Goal: Task Accomplishment & Management: Manage account settings

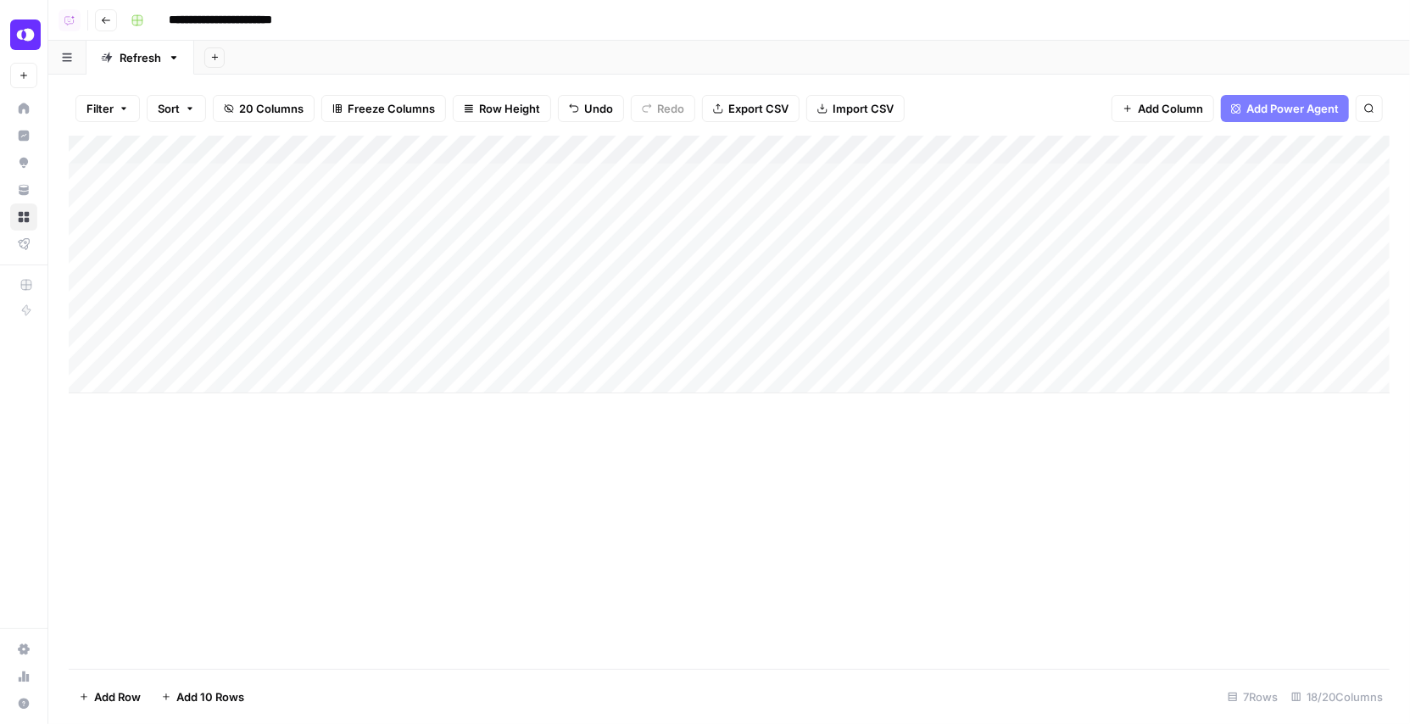
click at [209, 353] on div "Add Column" at bounding box center [729, 265] width 1321 height 258
type input "**********"
click at [239, 437] on div "Add Column" at bounding box center [729, 402] width 1321 height 533
click at [192, 376] on div "Add Column" at bounding box center [729, 265] width 1321 height 258
drag, startPoint x: 281, startPoint y: 150, endPoint x: 418, endPoint y: 163, distance: 138.0
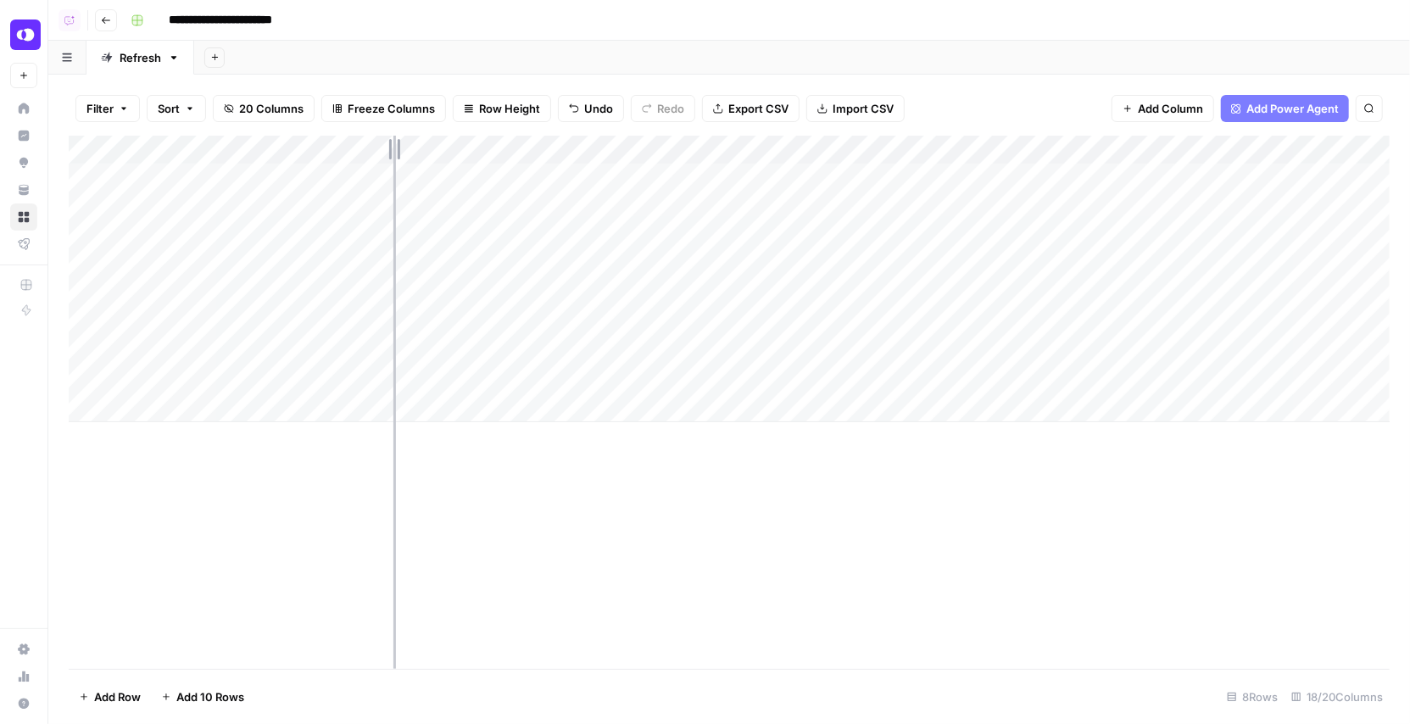
click at [418, 163] on div "Add Column" at bounding box center [729, 279] width 1321 height 287
click at [226, 370] on div "Add Column" at bounding box center [729, 279] width 1321 height 287
type input "**********"
click at [315, 466] on div "Add Column" at bounding box center [729, 402] width 1321 height 533
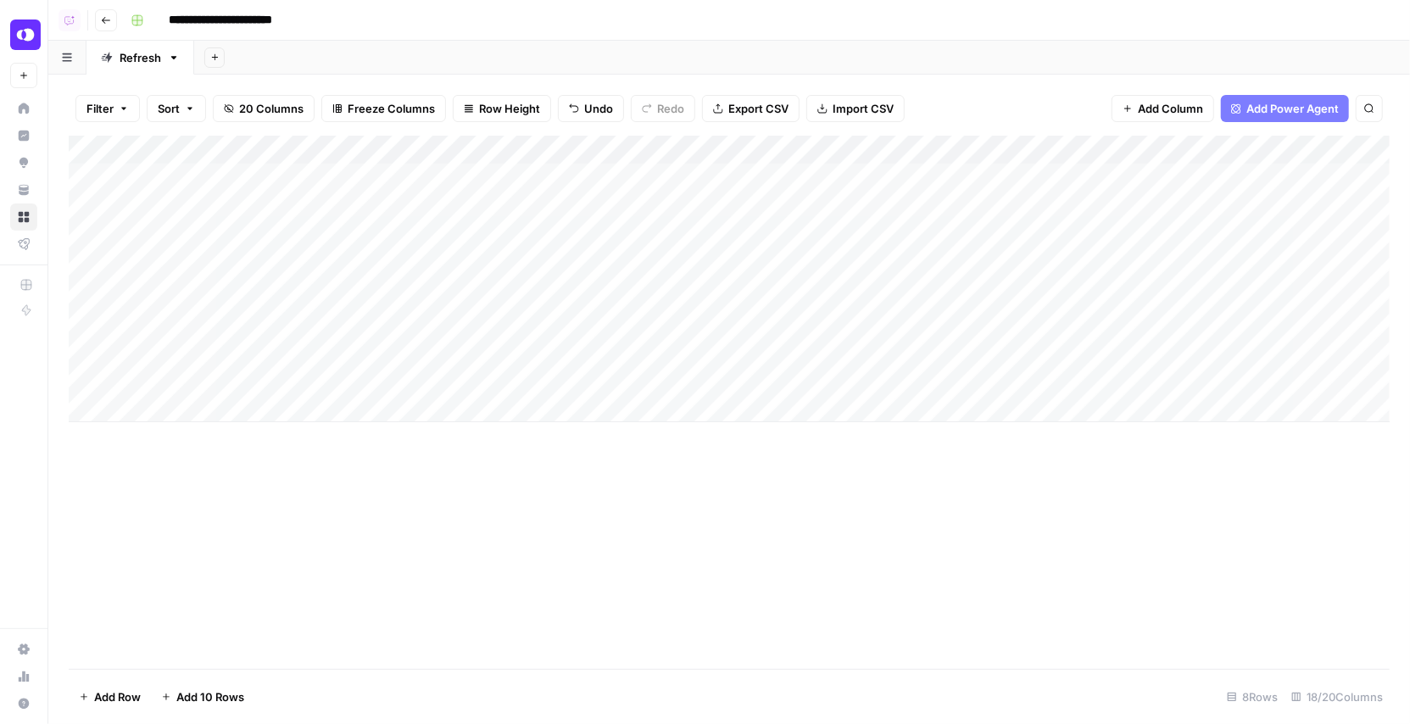
click at [320, 372] on div "Add Column" at bounding box center [729, 279] width 1321 height 287
click at [412, 382] on div "**********" at bounding box center [273, 383] width 293 height 29
drag, startPoint x: 136, startPoint y: 382, endPoint x: 438, endPoint y: 382, distance: 301.9
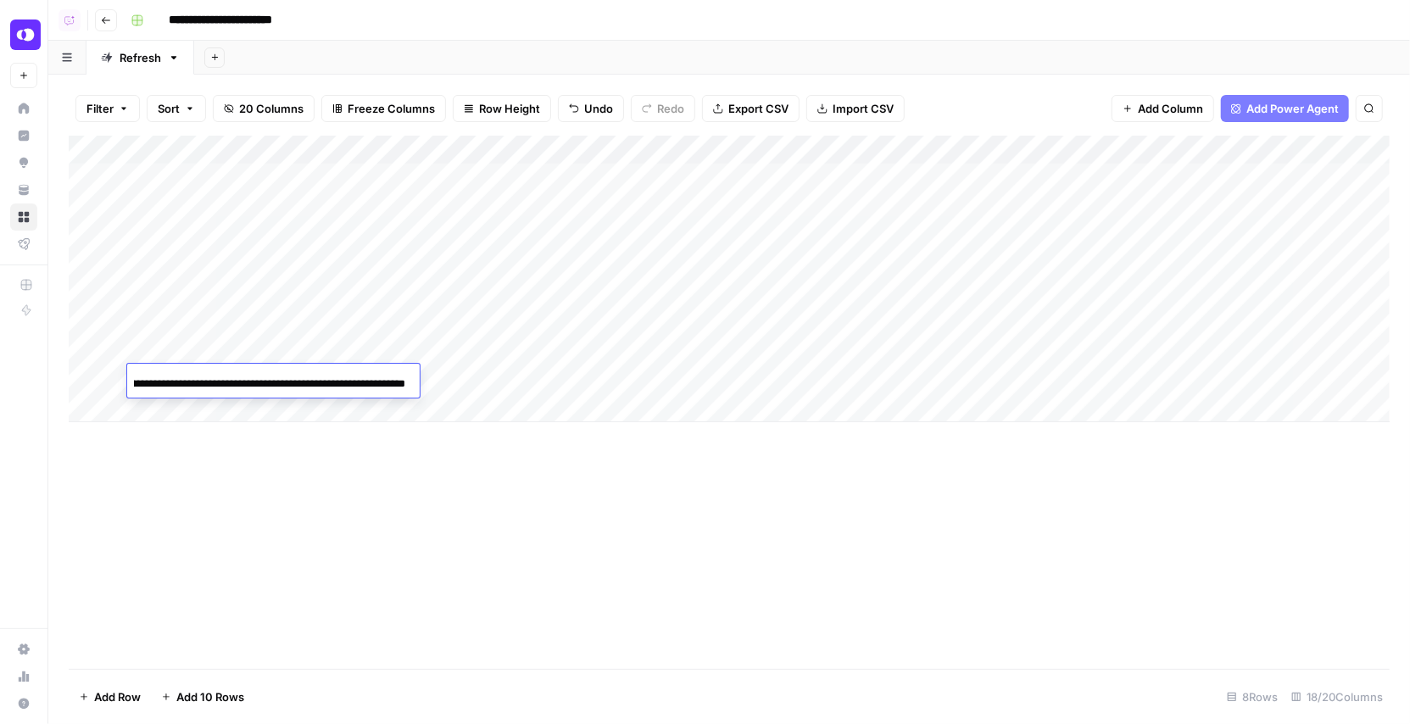
click at [438, 382] on body "**********" at bounding box center [705, 362] width 1410 height 724
paste input "**********"
type input "**********"
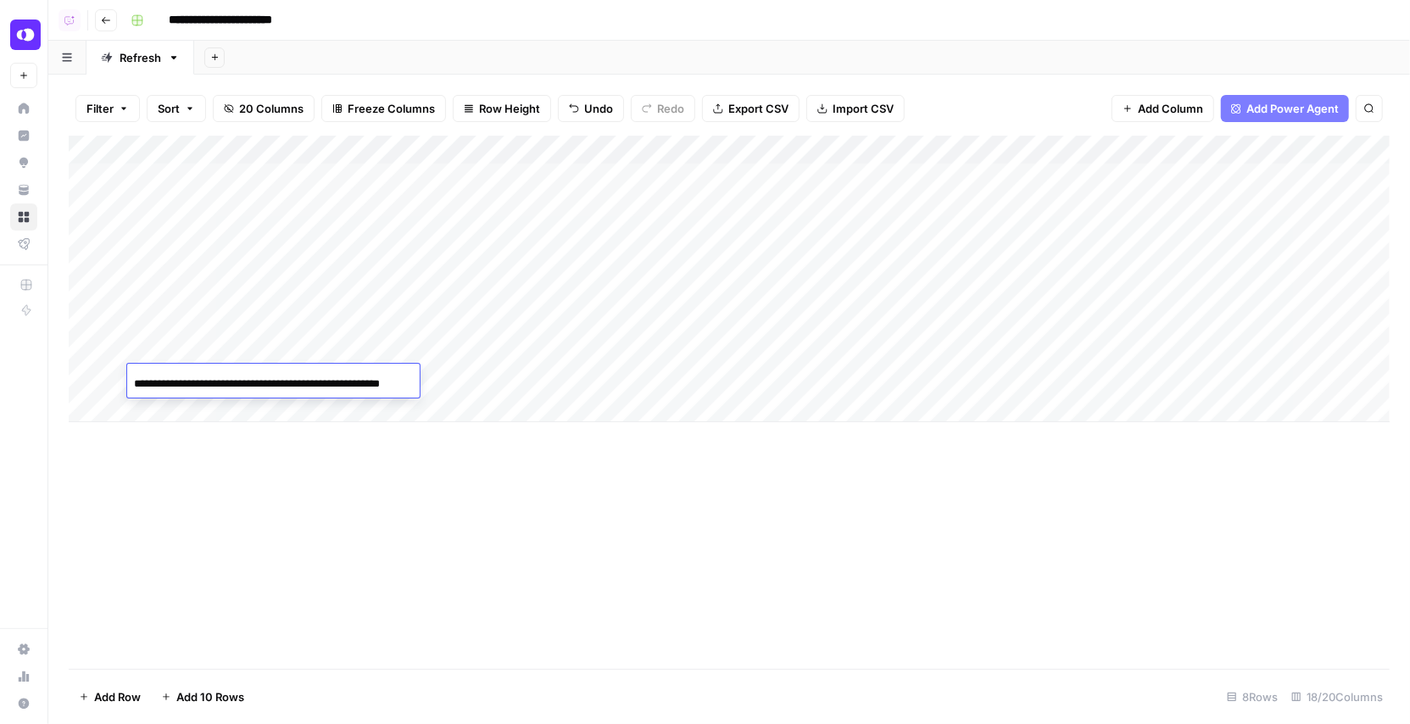
click at [214, 438] on div "Add Column" at bounding box center [729, 402] width 1321 height 533
click at [178, 395] on div "Add Column" at bounding box center [729, 279] width 1321 height 287
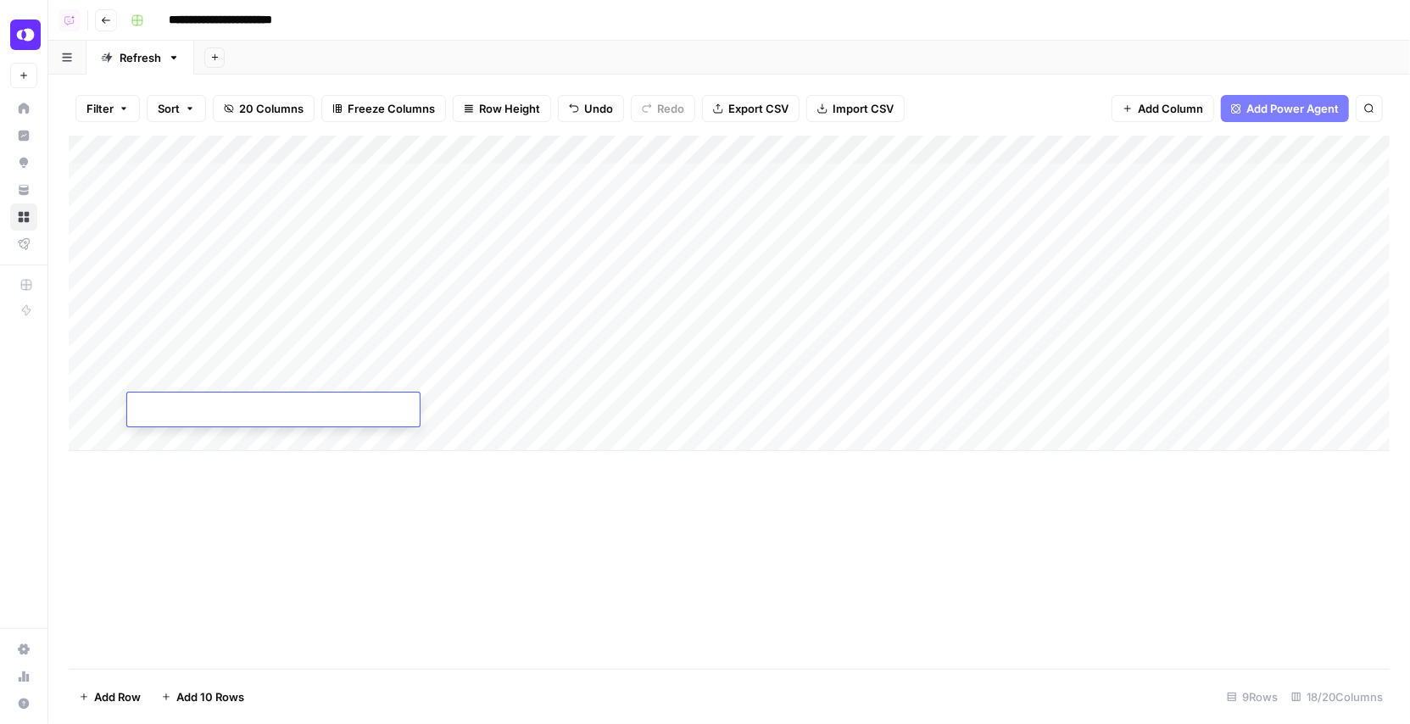
paste input "**********"
type input "**********"
click at [257, 516] on div "Add Column" at bounding box center [729, 402] width 1321 height 533
click at [525, 349] on div "Add Column" at bounding box center [729, 293] width 1321 height 315
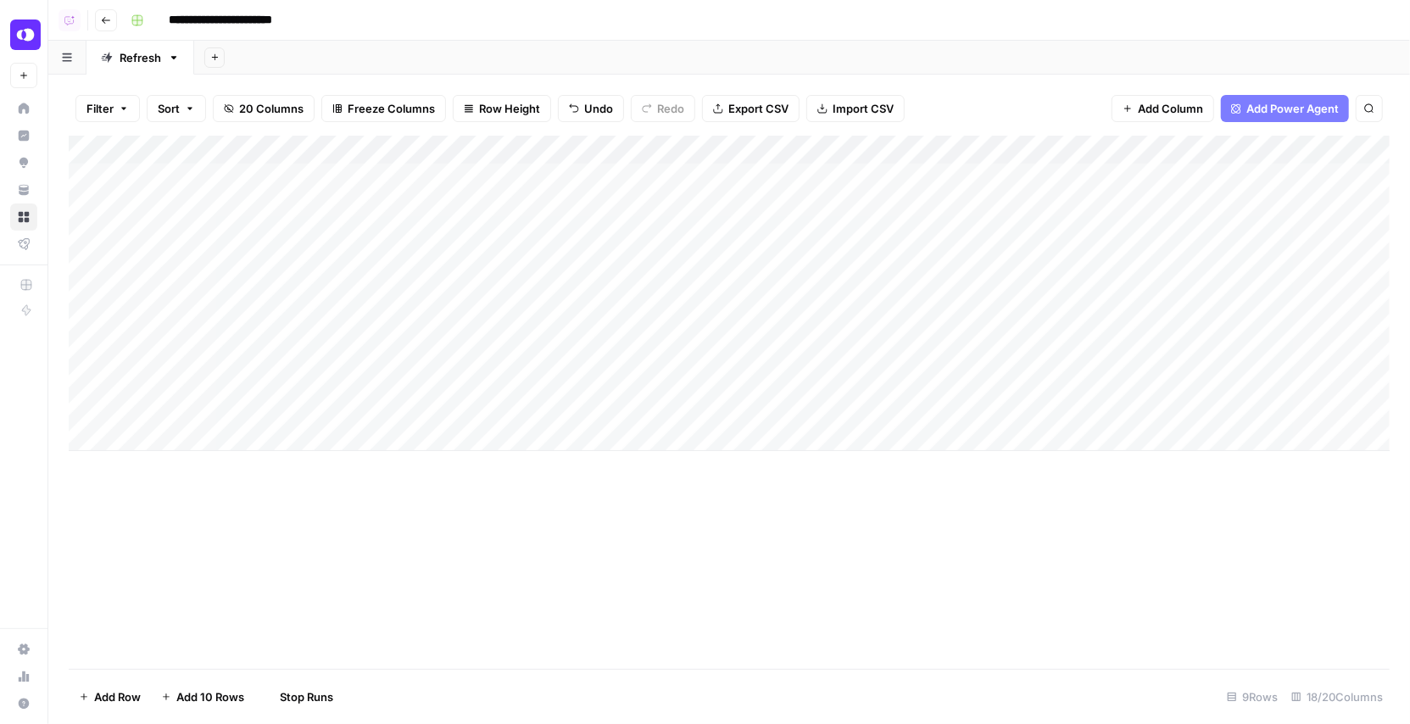
click at [522, 375] on div "Add Column" at bounding box center [729, 293] width 1321 height 315
click at [516, 415] on div "Add Column" at bounding box center [729, 293] width 1321 height 315
click at [581, 525] on div "Add Column" at bounding box center [729, 402] width 1321 height 533
click at [327, 523] on div "Add Column" at bounding box center [729, 402] width 1321 height 533
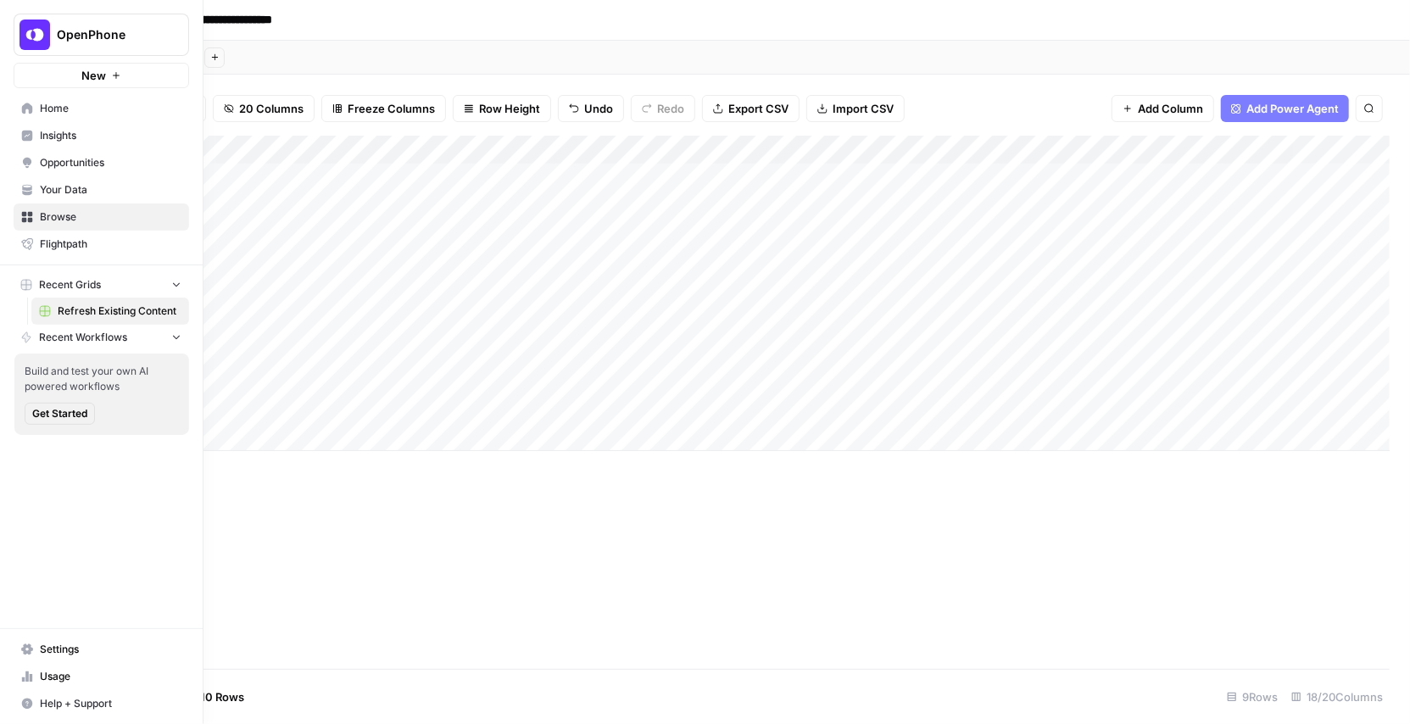
click at [111, 332] on span "Recent Workflows" at bounding box center [83, 337] width 88 height 15
click at [103, 348] on button "Recent Workflows" at bounding box center [102, 337] width 176 height 25
click at [64, 109] on span "Home" at bounding box center [111, 108] width 142 height 15
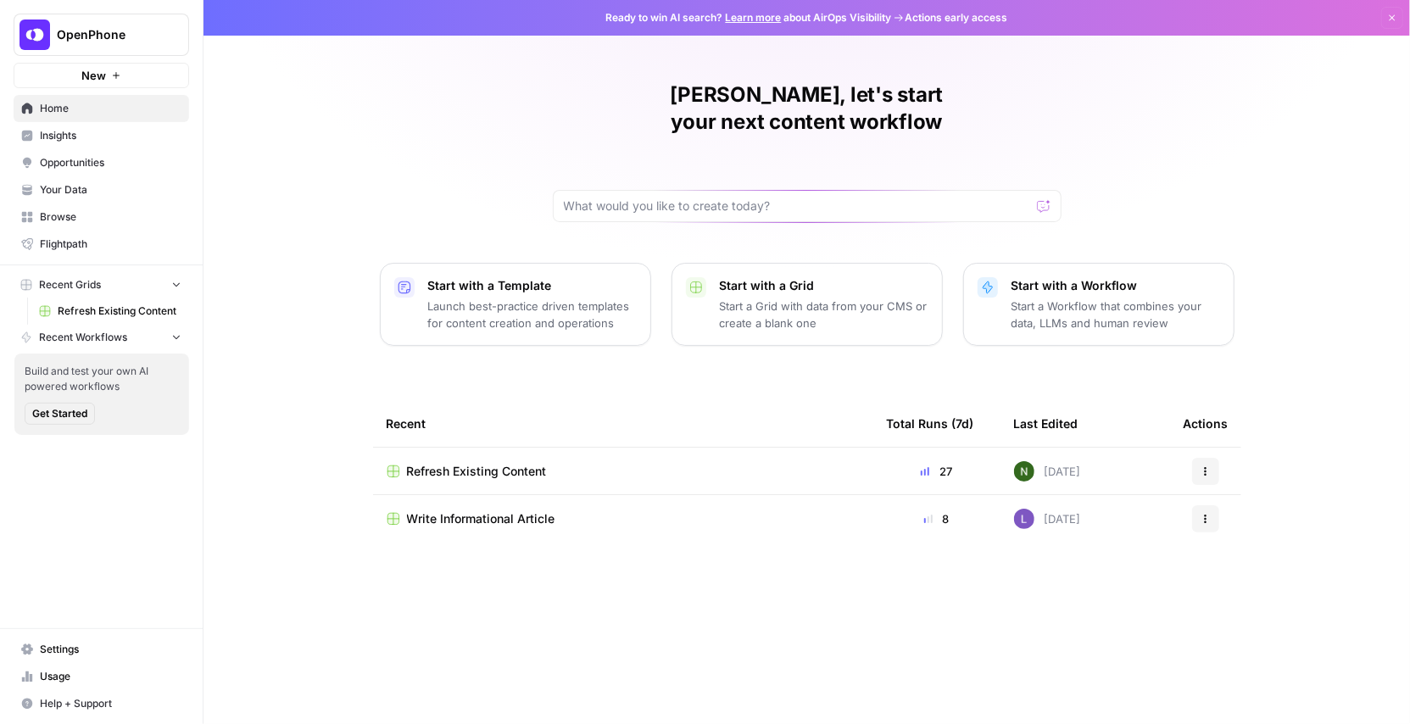
click at [53, 650] on span "Settings" at bounding box center [111, 649] width 142 height 15
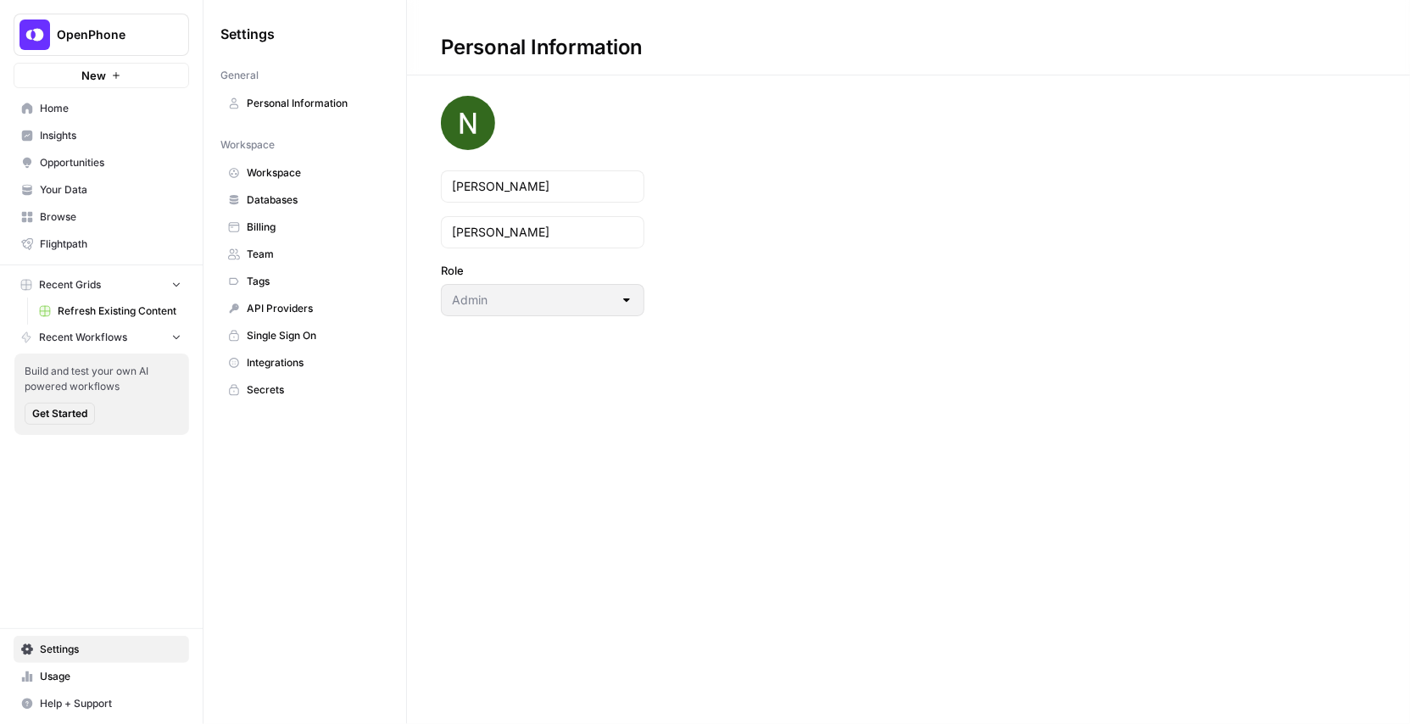
click at [239, 249] on icon at bounding box center [234, 254] width 12 height 12
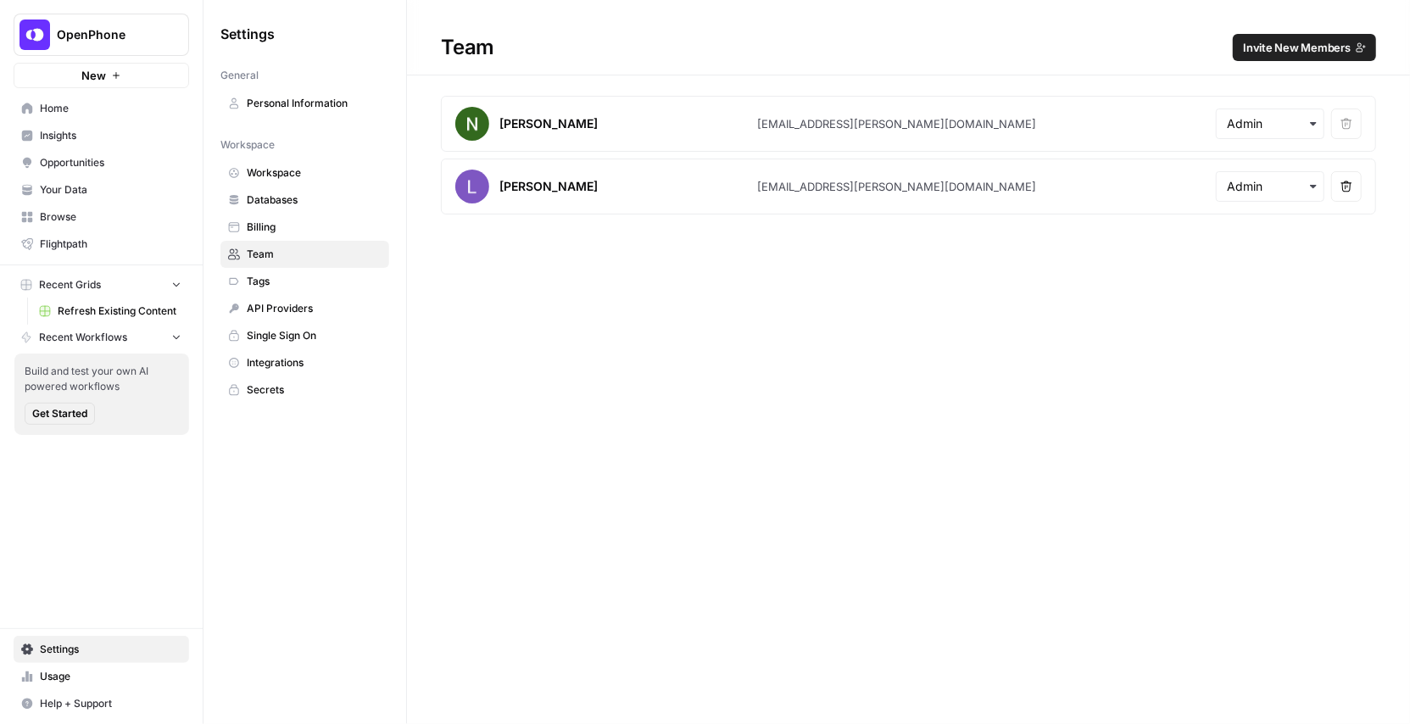
click at [1290, 39] on span "Invite New Members" at bounding box center [1297, 47] width 108 height 17
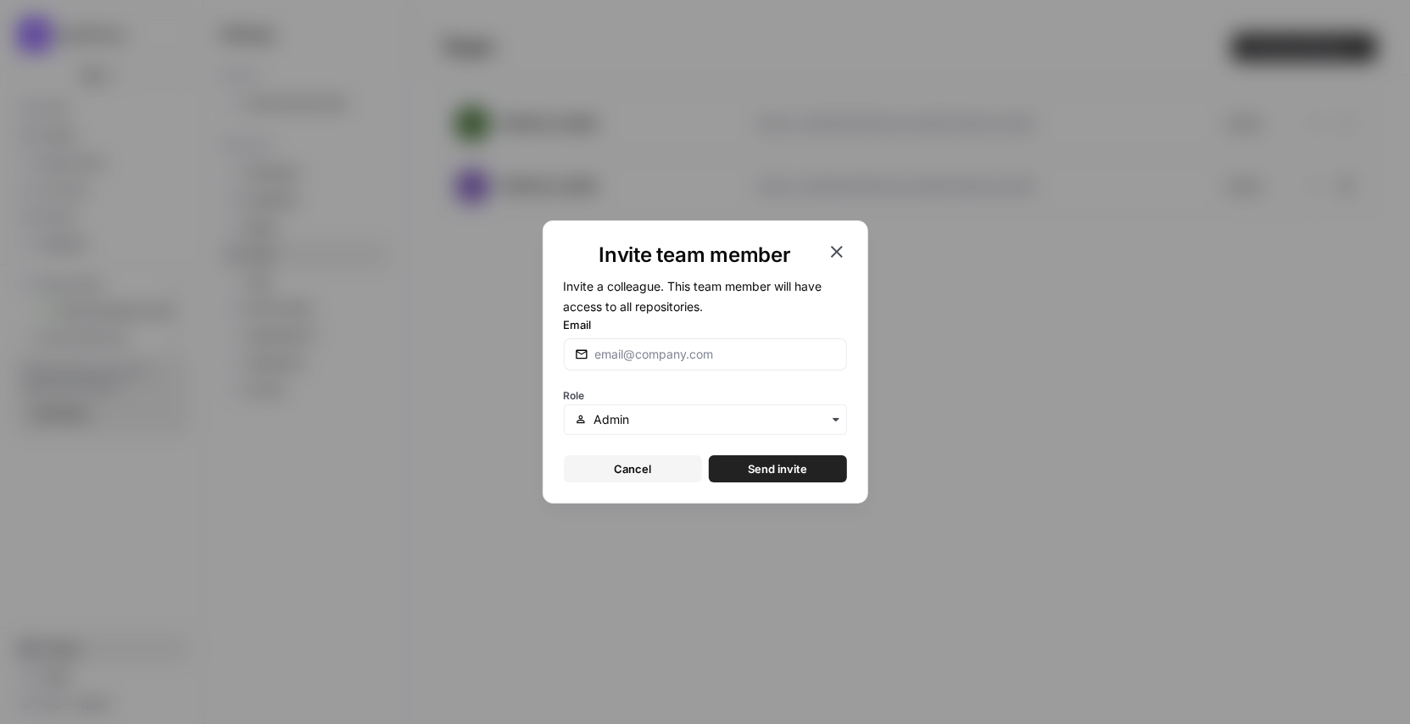
click at [660, 345] on div at bounding box center [705, 354] width 283 height 32
paste input "[PERSON_NAME][EMAIL_ADDRESS][DOMAIN_NAME]"
type input "[PERSON_NAME][EMAIL_ADDRESS][DOMAIN_NAME]"
click at [652, 410] on div "button" at bounding box center [705, 419] width 283 height 31
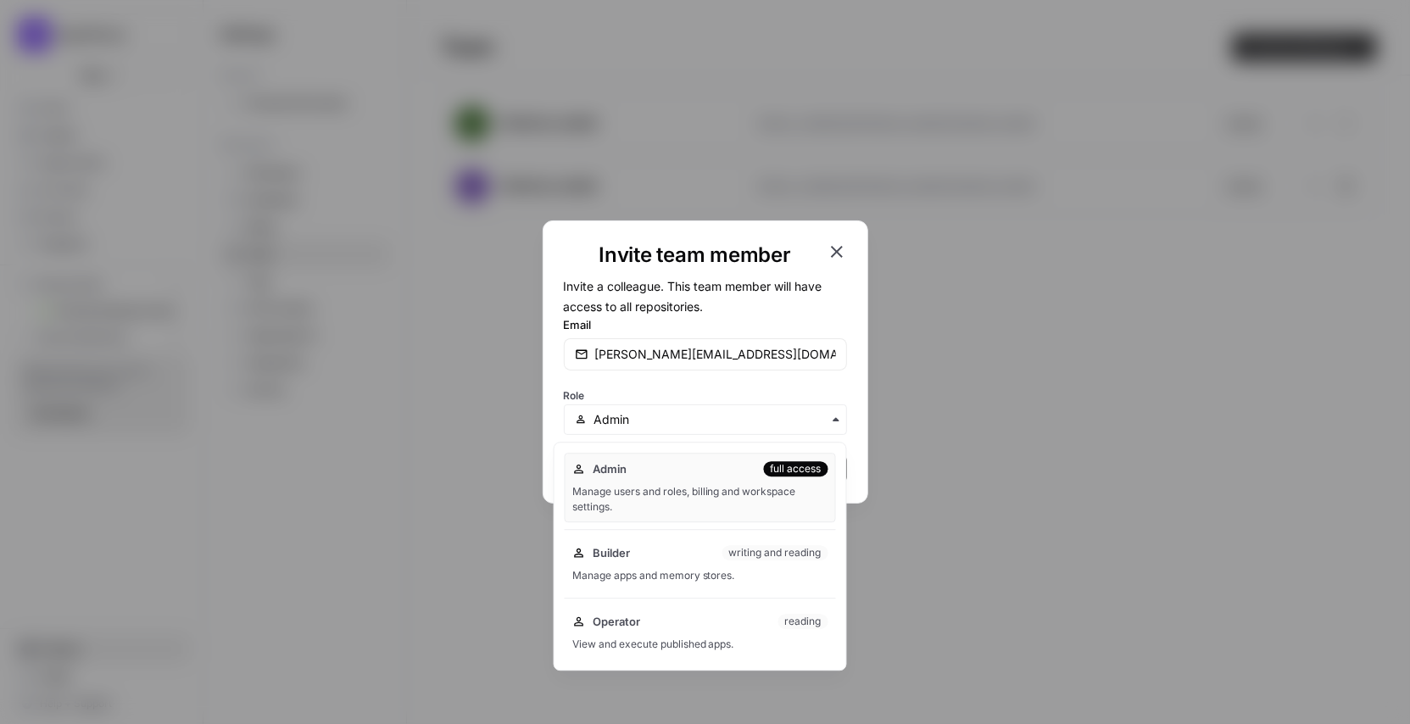
click at [656, 399] on div "Role" at bounding box center [705, 409] width 283 height 51
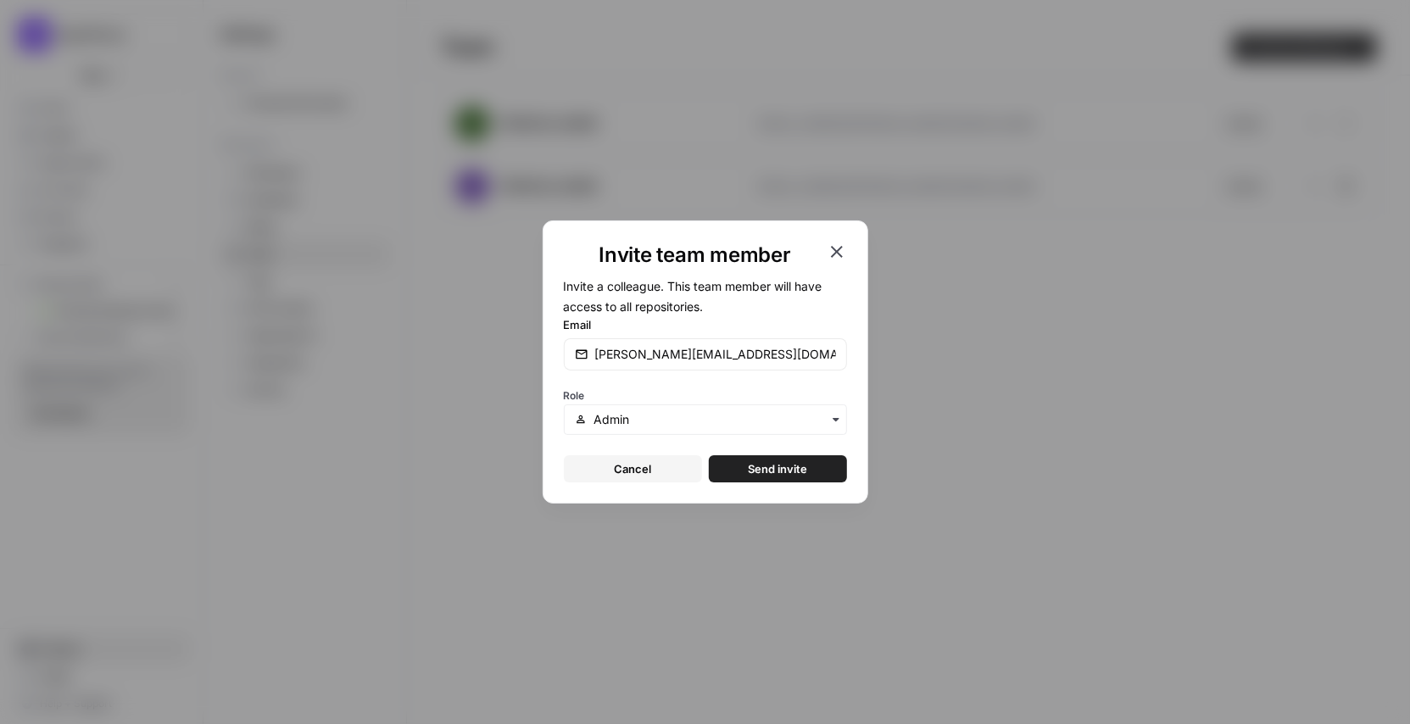
click at [765, 467] on span "Send invite" at bounding box center [777, 468] width 59 height 17
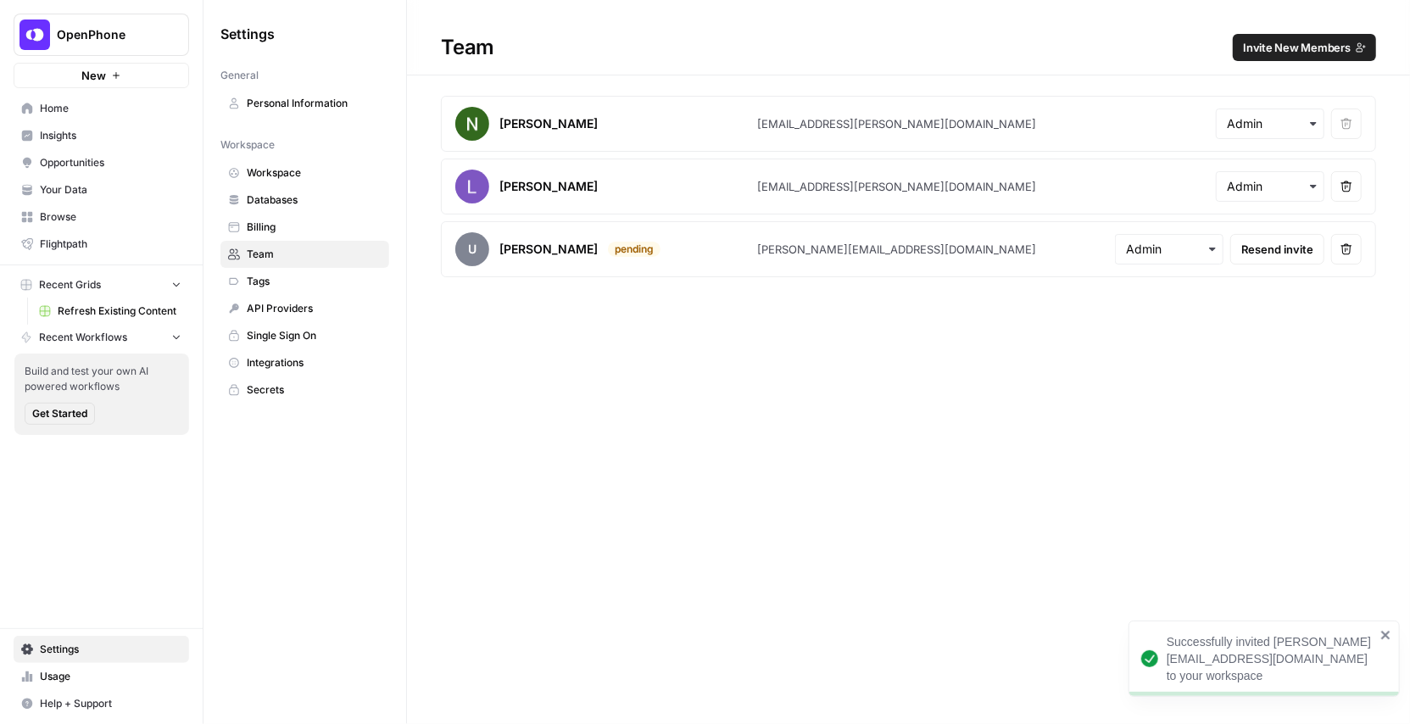
click at [1318, 53] on span "Invite New Members" at bounding box center [1297, 47] width 108 height 17
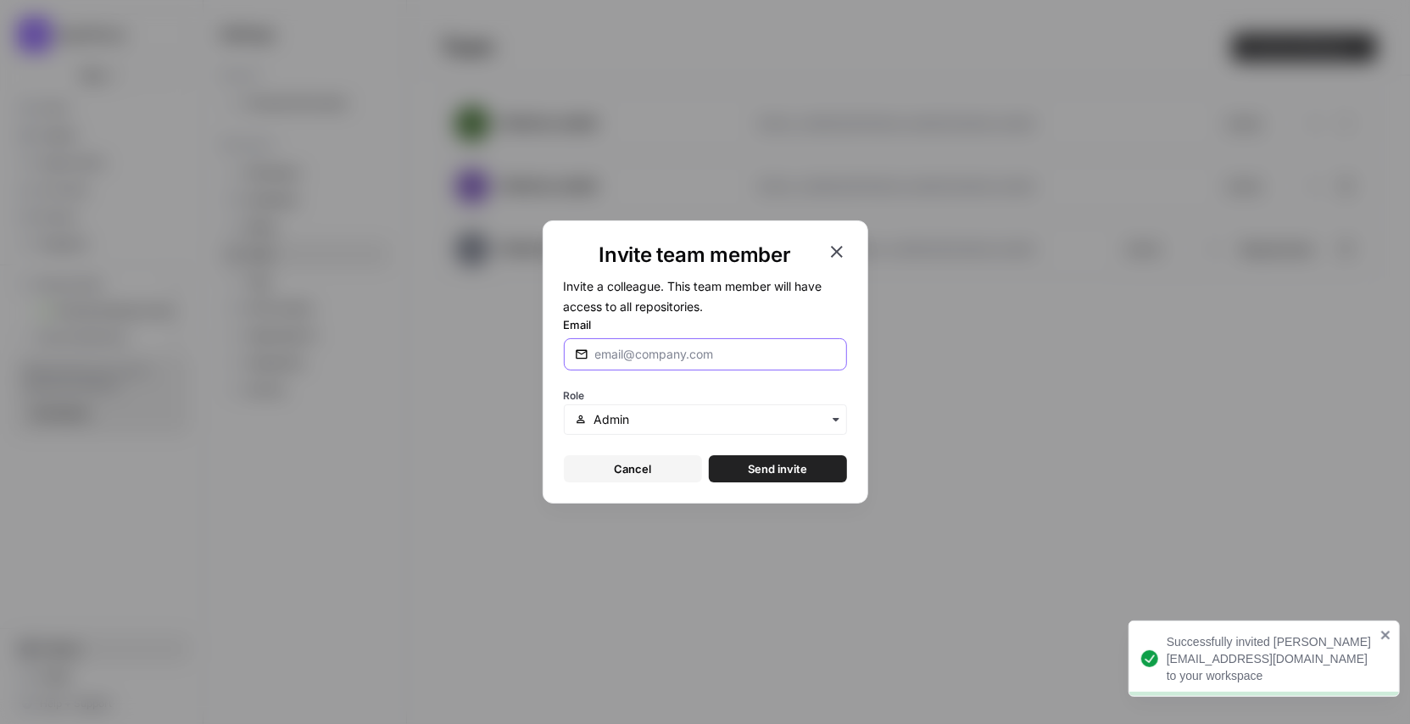
click at [682, 362] on input "Email" at bounding box center [715, 354] width 241 height 17
paste input "[PERSON_NAME][EMAIL_ADDRESS][PERSON_NAME][DOMAIN_NAME]"
type input "[PERSON_NAME][EMAIL_ADDRESS][PERSON_NAME][DOMAIN_NAME]"
click at [687, 392] on div "Role" at bounding box center [705, 409] width 283 height 51
click at [768, 463] on span "Send invite" at bounding box center [777, 468] width 59 height 17
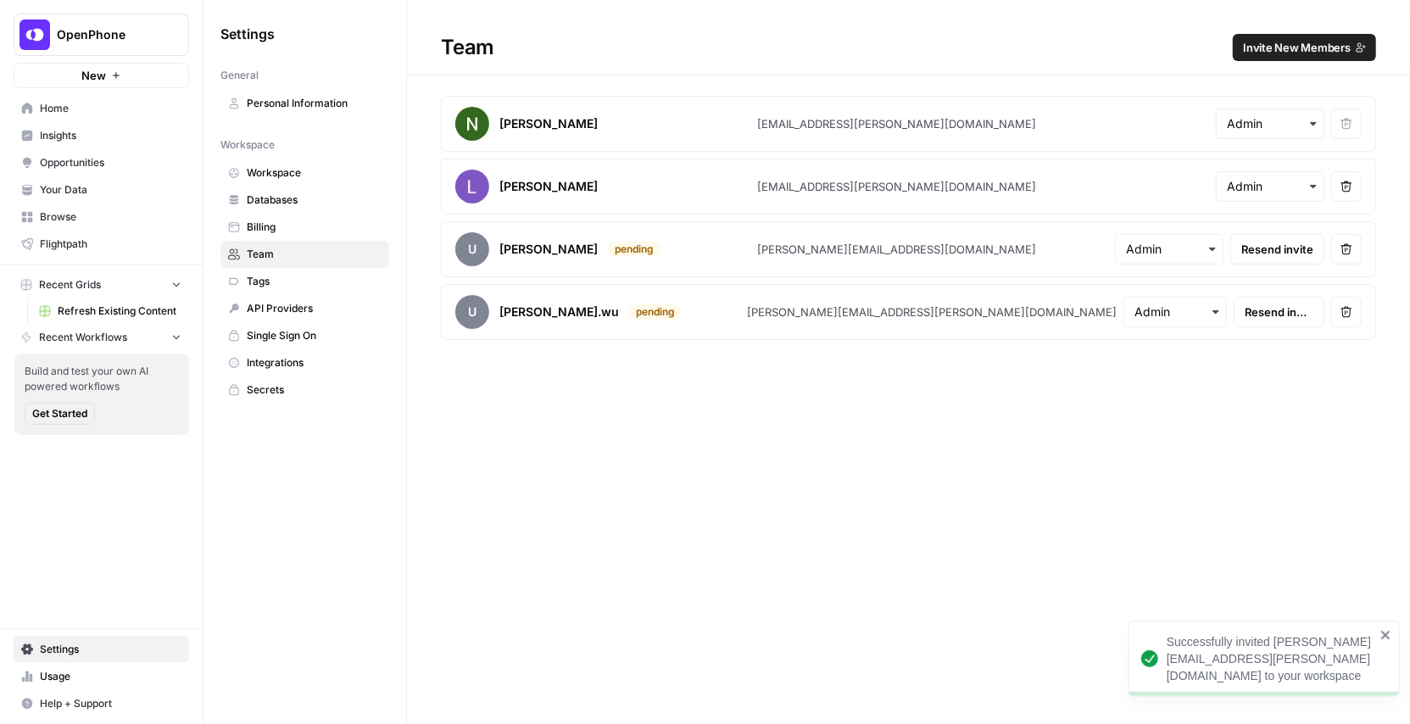
click at [1320, 51] on span "Invite New Members" at bounding box center [1297, 47] width 108 height 17
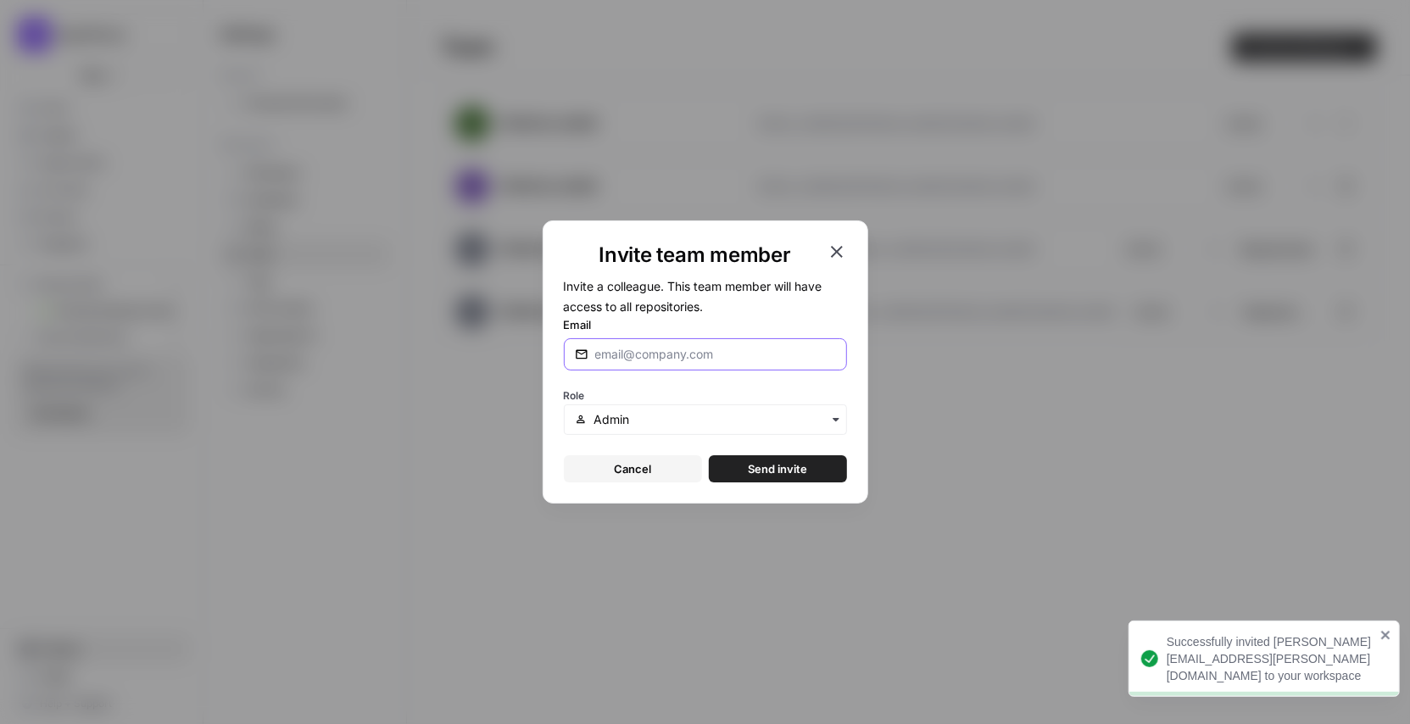
click at [752, 354] on input "Email" at bounding box center [715, 354] width 241 height 17
paste input "[PERSON_NAME][EMAIL_ADDRESS][PERSON_NAME][DOMAIN_NAME]"
type input "[PERSON_NAME][EMAIL_ADDRESS][PERSON_NAME][DOMAIN_NAME]"
click at [759, 467] on span "Send invite" at bounding box center [777, 468] width 59 height 17
